Goal: Task Accomplishment & Management: Use online tool/utility

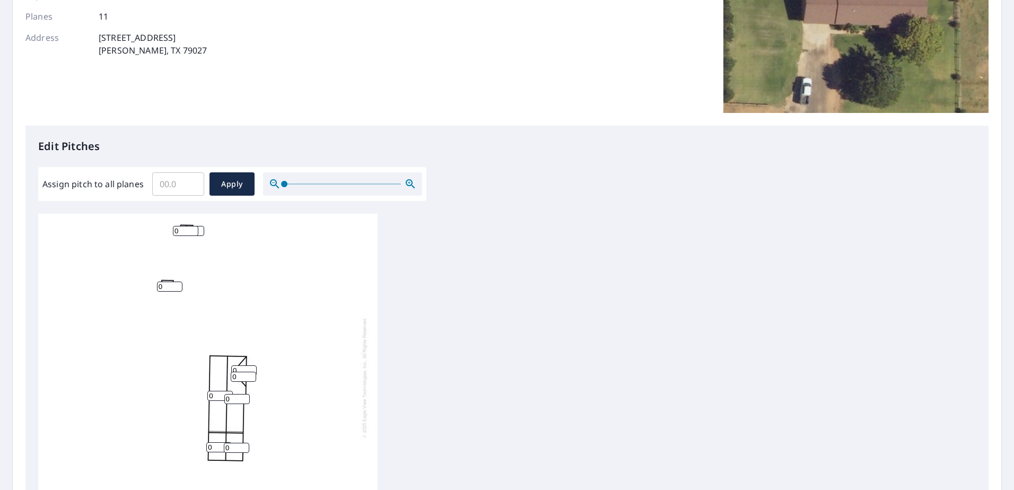
scroll to position [11, 0]
click at [174, 189] on input "Assign pitch to all planes" at bounding box center [178, 184] width 52 height 30
drag, startPoint x: 172, startPoint y: 187, endPoint x: 112, endPoint y: 186, distance: 60.5
click at [112, 187] on div "Assign pitch to all planes 5 ​ Apply" at bounding box center [232, 183] width 380 height 23
type input "4"
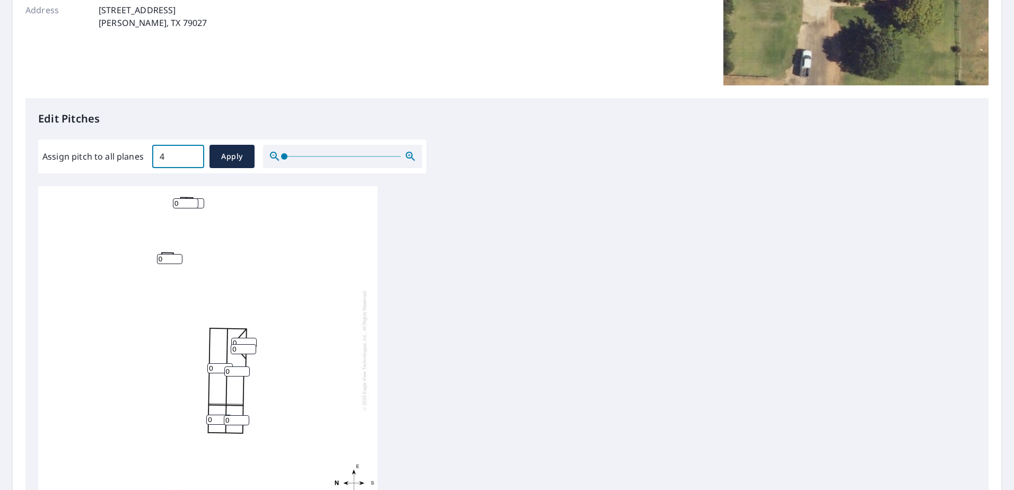
scroll to position [212, 0]
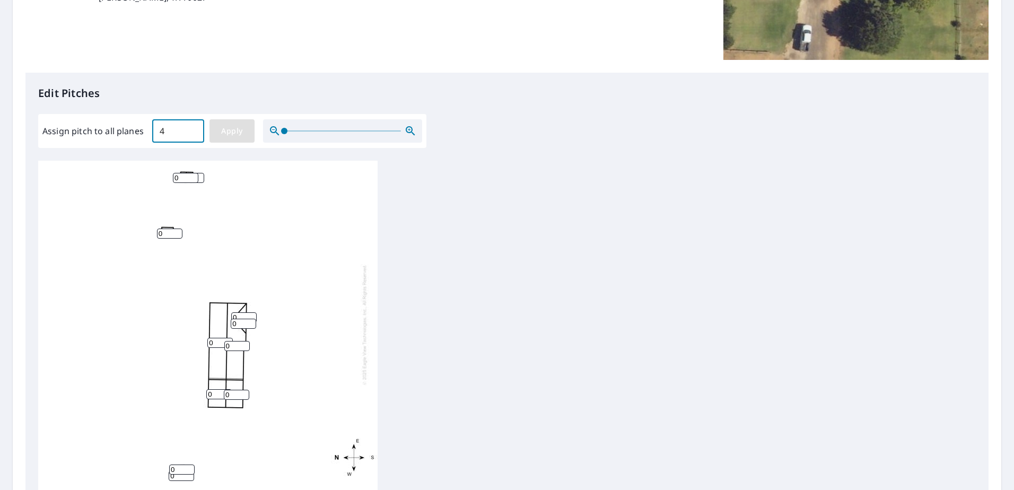
click at [234, 132] on span "Apply" at bounding box center [232, 131] width 28 height 13
type input "4"
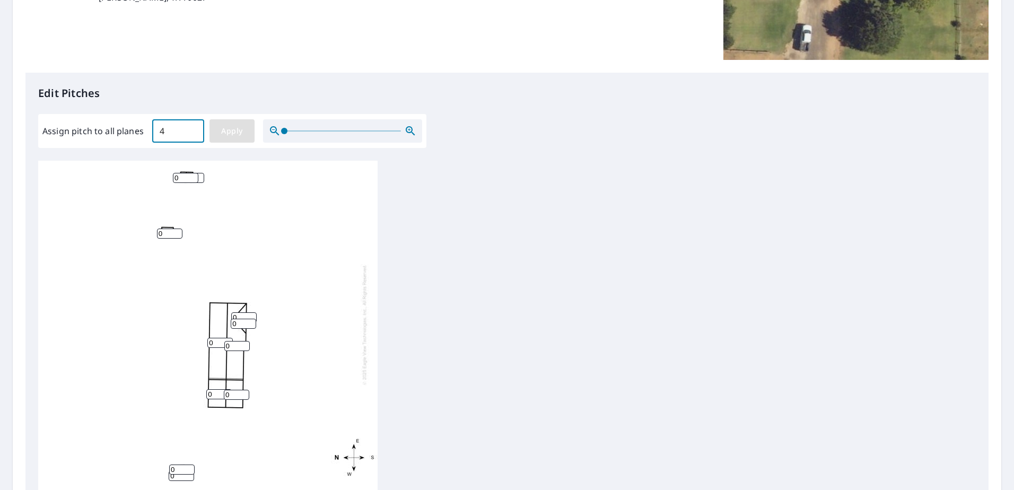
type input "4"
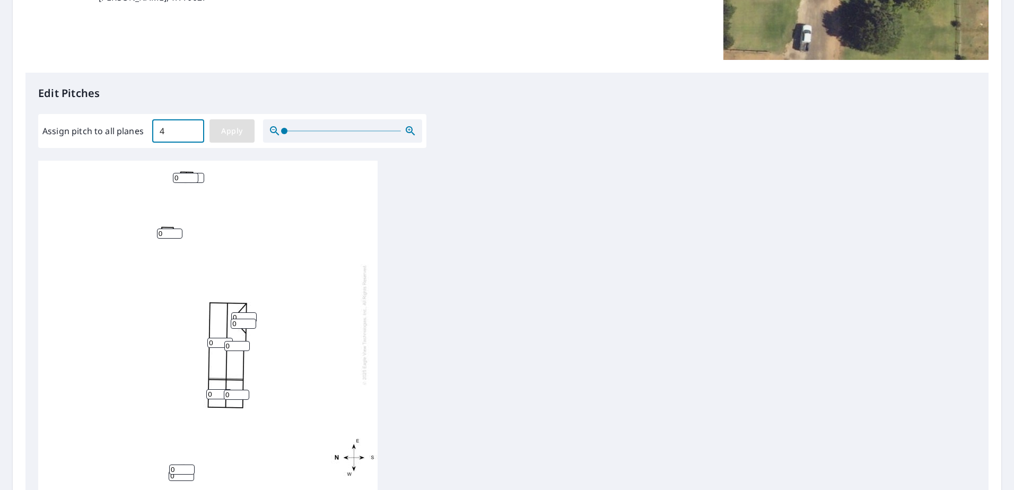
type input "4"
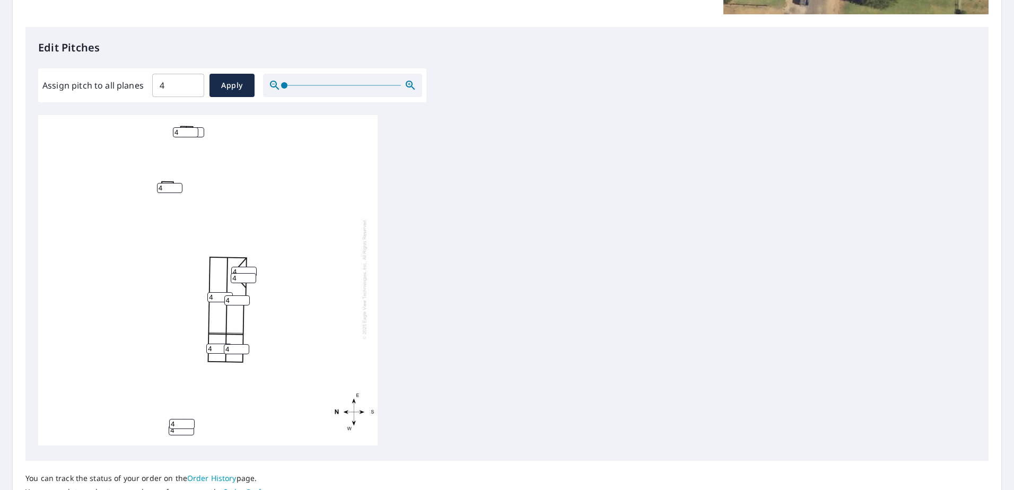
scroll to position [349, 0]
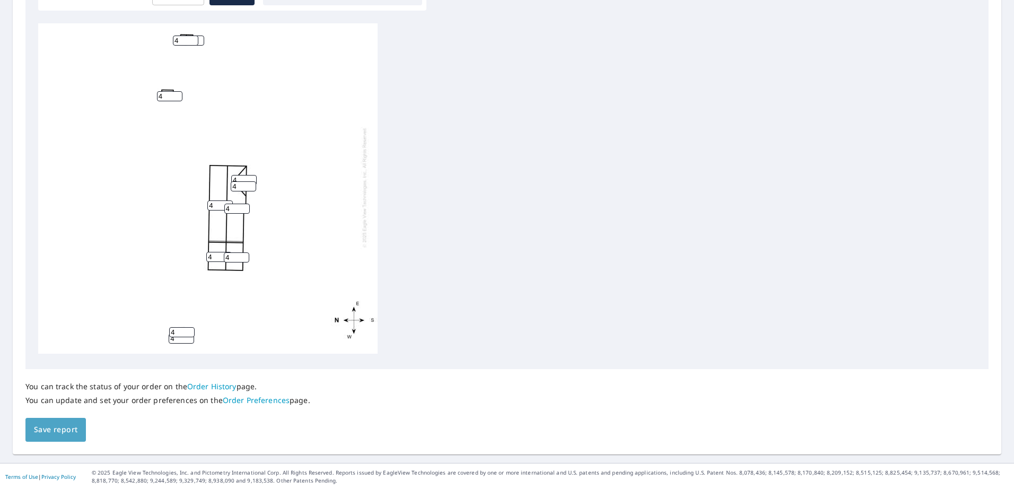
click at [65, 440] on button "Save report" at bounding box center [55, 430] width 60 height 24
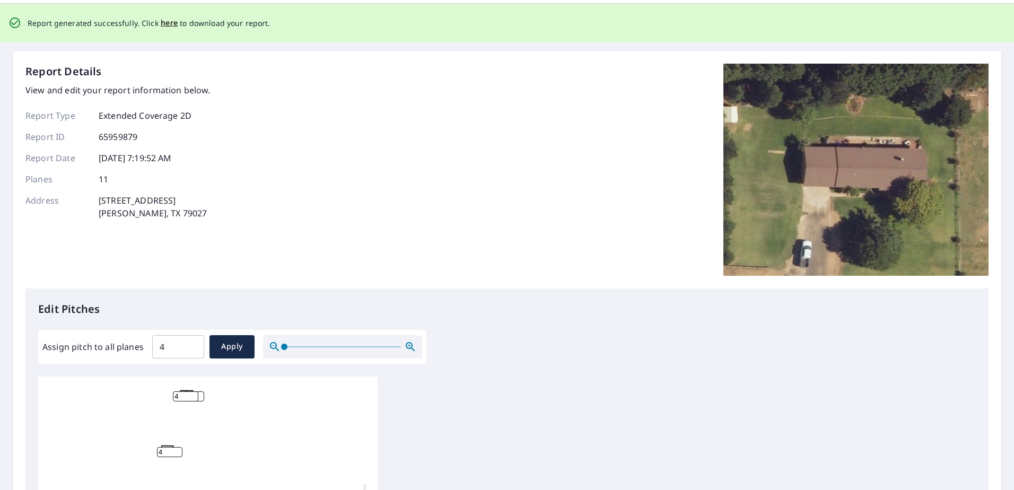
scroll to position [0, 0]
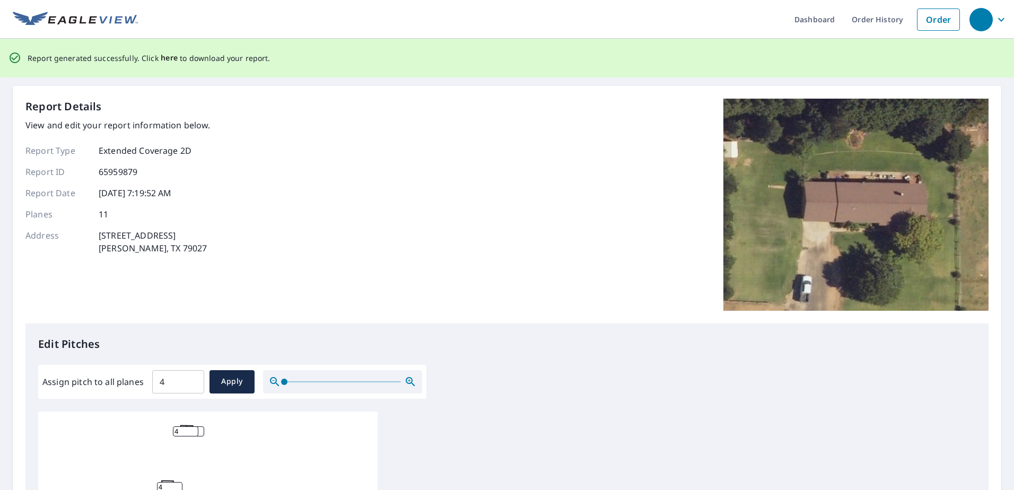
click at [170, 59] on span "here" at bounding box center [170, 57] width 18 height 13
